Goal: Information Seeking & Learning: Learn about a topic

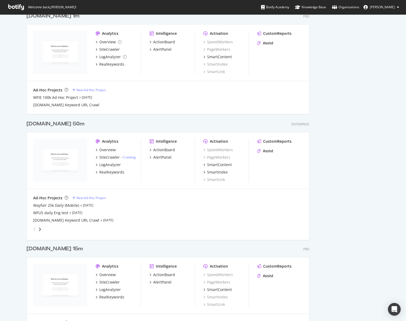
scroll to position [534, 0]
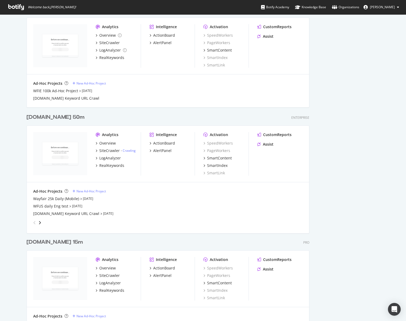
click at [50, 118] on div "[DOMAIN_NAME] 50m" at bounding box center [56, 117] width 58 height 8
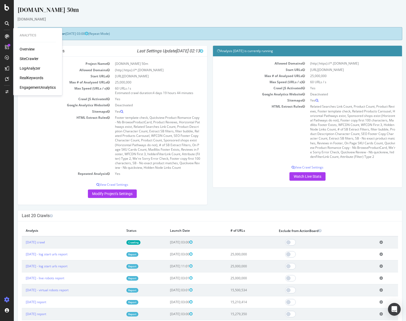
click at [27, 68] on div "LogAnalyzer" at bounding box center [30, 68] width 21 height 5
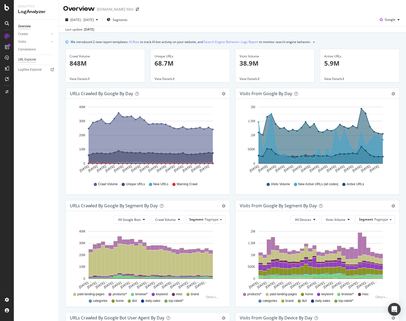
click at [30, 58] on div "URL Explorer" at bounding box center [27, 60] width 18 height 6
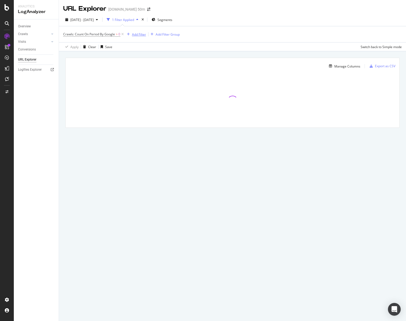
click at [138, 36] on div "Add Filter" at bounding box center [139, 34] width 14 height 5
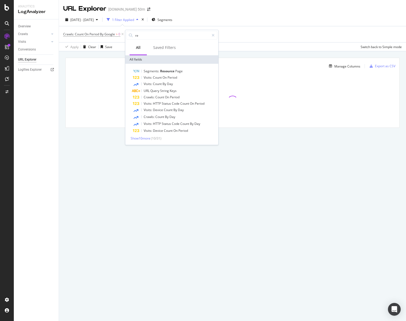
type input "r"
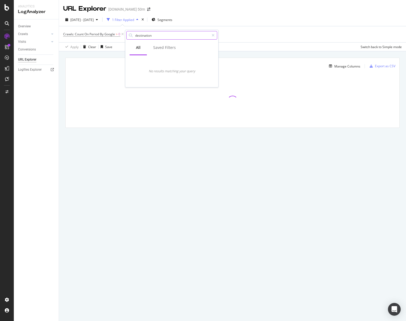
drag, startPoint x: 156, startPoint y: 38, endPoint x: 129, endPoint y: 38, distance: 27.9
click at [129, 38] on div "destination" at bounding box center [171, 35] width 91 height 9
click at [147, 36] on input "destination" at bounding box center [172, 35] width 75 height 8
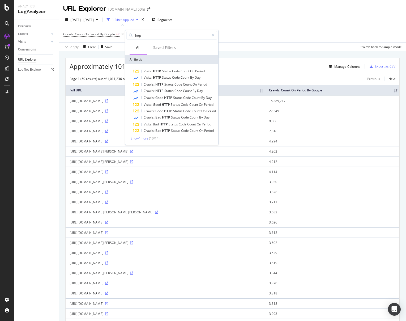
type input "http"
click at [135, 139] on span "Show 4 more" at bounding box center [140, 138] width 18 height 5
click at [285, 15] on div "[DATE] - [DATE] 1 Filter Applied Segments Crawls: Count On Period By Google > 0…" at bounding box center [232, 32] width 347 height 38
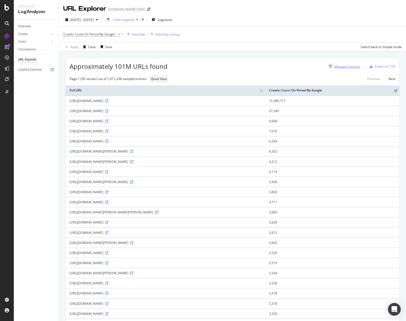
click at [354, 66] on div "Manage Columns" at bounding box center [347, 66] width 26 height 5
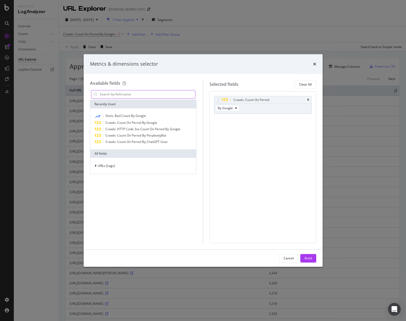
click at [153, 94] on input "modal" at bounding box center [147, 94] width 96 height 8
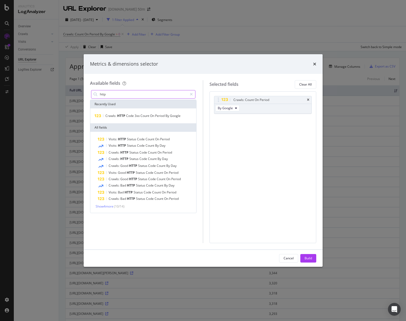
drag, startPoint x: 112, startPoint y: 94, endPoint x: 92, endPoint y: 94, distance: 19.9
click at [92, 94] on div "http" at bounding box center [143, 94] width 105 height 9
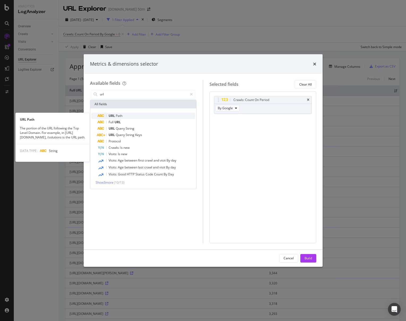
type input "url"
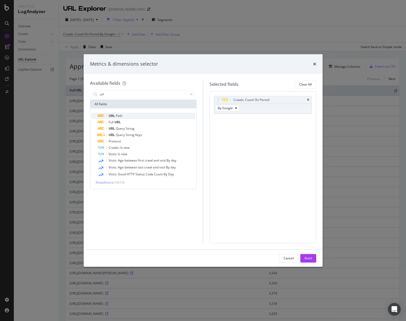
click at [134, 118] on div "URL Path" at bounding box center [147, 116] width 98 height 6
click at [276, 120] on div "URL Path" at bounding box center [269, 119] width 74 height 5
click at [236, 120] on div "URL Path" at bounding box center [239, 119] width 13 height 5
click at [314, 62] on icon "times" at bounding box center [314, 64] width 3 height 4
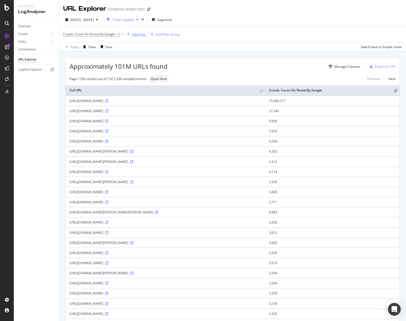
click at [140, 32] on div "Add Filter" at bounding box center [139, 34] width 14 height 5
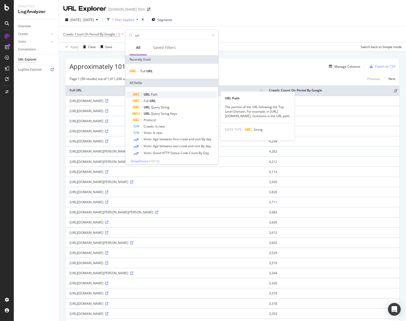
type input "url"
click at [159, 96] on div "URL Path" at bounding box center [175, 94] width 84 height 6
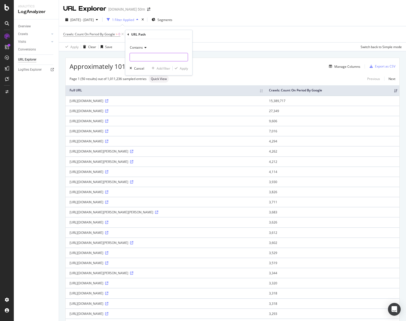
click at [162, 58] on input "text" at bounding box center [159, 57] width 58 height 9
type input "/sb*/"
click at [185, 68] on div "Apply" at bounding box center [184, 68] width 8 height 5
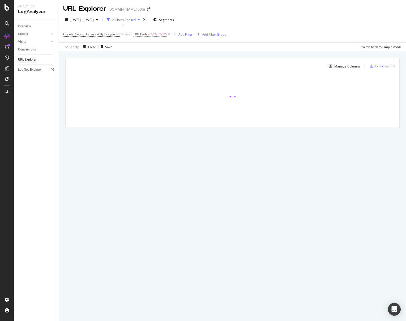
click at [151, 35] on span "^.*/sb*/.*$" at bounding box center [158, 34] width 16 height 7
click at [172, 70] on div "Add filter" at bounding box center [172, 67] width 14 height 5
click at [184, 35] on input "redirect" at bounding box center [218, 35] width 75 height 8
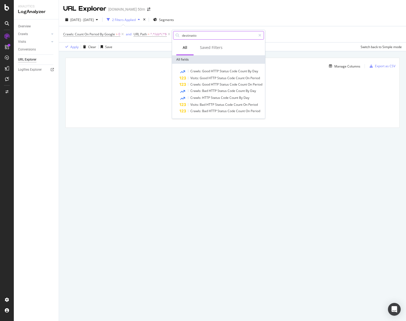
type input "destination"
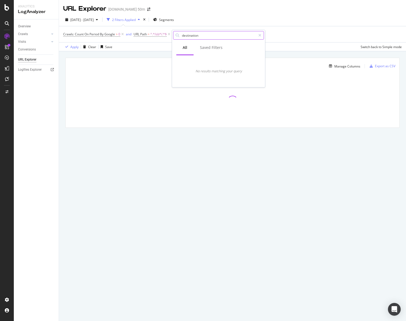
drag, startPoint x: 214, startPoint y: 34, endPoint x: 176, endPoint y: 33, distance: 38.3
click at [176, 33] on div "destination" at bounding box center [218, 35] width 91 height 9
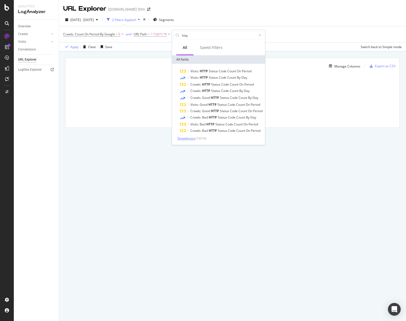
type input "http"
click at [188, 138] on span "Show 4 more" at bounding box center [186, 138] width 18 height 5
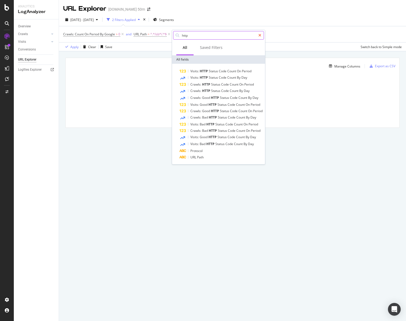
click at [259, 36] on icon at bounding box center [259, 35] width 3 height 4
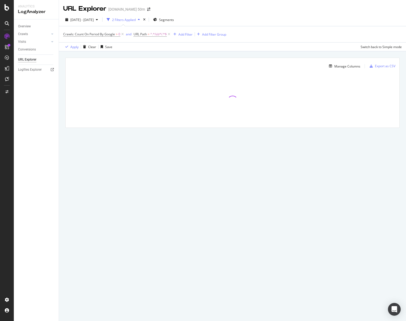
click at [253, 18] on div "[DATE] - [DATE] 2 Filters Applied Segments" at bounding box center [232, 20] width 347 height 11
click at [282, 11] on div "URL Explorer [DOMAIN_NAME] 50m" at bounding box center [232, 6] width 347 height 13
click at [154, 35] on span "^.*/sb*/.*$" at bounding box center [158, 34] width 16 height 7
click at [137, 33] on icon at bounding box center [137, 33] width 2 height 3
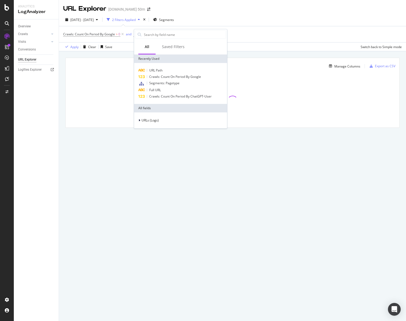
click at [221, 9] on div "URL Explorer [DOMAIN_NAME] 50m" at bounding box center [232, 6] width 347 height 13
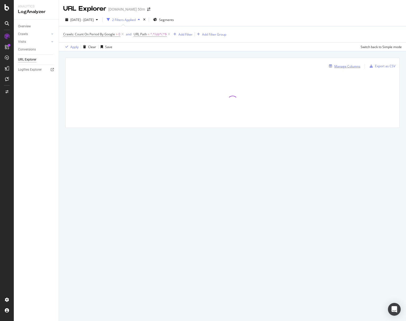
click at [342, 67] on div "Manage Columns" at bounding box center [347, 66] width 26 height 5
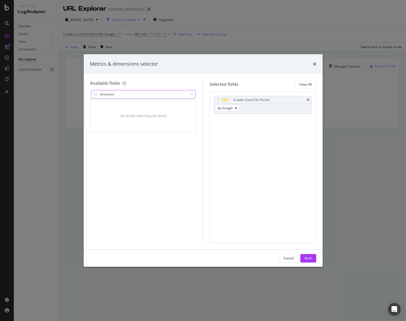
type input "destination"
drag, startPoint x: 121, startPoint y: 94, endPoint x: 88, endPoint y: 94, distance: 33.2
click at [88, 94] on div "Available fields destination No results matching your query Selected fields Cle…" at bounding box center [203, 162] width 239 height 176
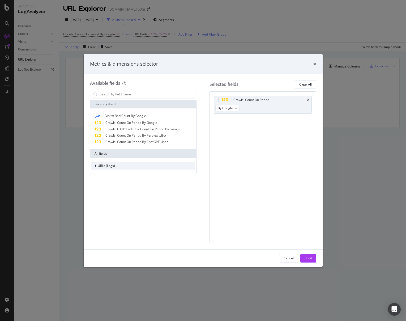
click at [95, 166] on icon "modal" at bounding box center [96, 165] width 2 height 3
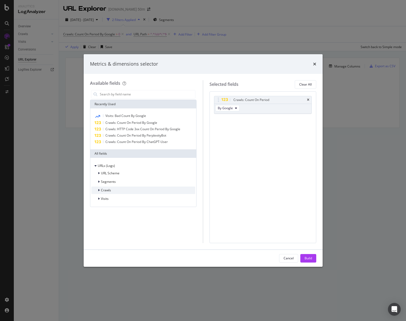
click at [99, 190] on icon "modal" at bounding box center [99, 190] width 2 height 3
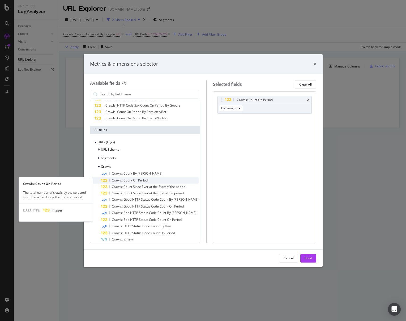
scroll to position [24, 0]
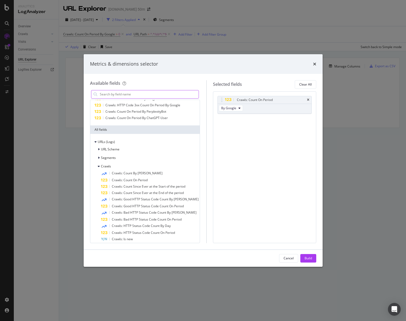
click at [126, 97] on input "modal" at bounding box center [148, 94] width 99 height 8
click at [135, 104] on span "Crawls: HTTP Code 3xx Count On Period By Google" at bounding box center [142, 105] width 75 height 5
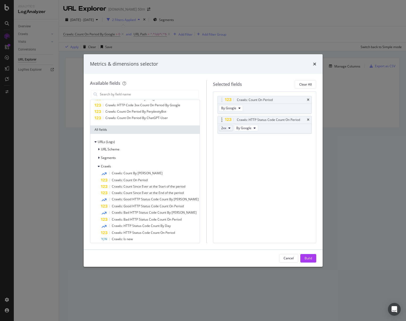
click at [228, 129] on icon "modal" at bounding box center [229, 127] width 2 height 3
click at [224, 145] on span "3xx" at bounding box center [227, 147] width 14 height 5
click at [277, 141] on div "Crawls: Count On Period By Google Crawls: HTTP Status Code Count On Period 3xx …" at bounding box center [265, 120] width 94 height 49
click at [309, 257] on div "Build" at bounding box center [308, 258] width 7 height 5
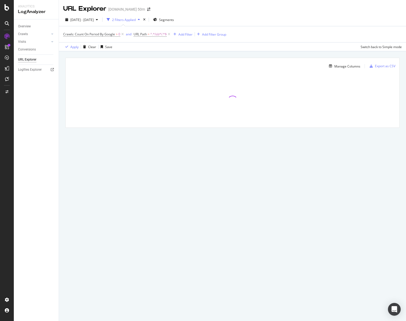
click at [308, 14] on div "[DATE] - [DATE] 2 Filters Applied Segments Crawls: Count On Period By Google > …" at bounding box center [232, 32] width 347 height 38
